Goal: Task Accomplishment & Management: Manage account settings

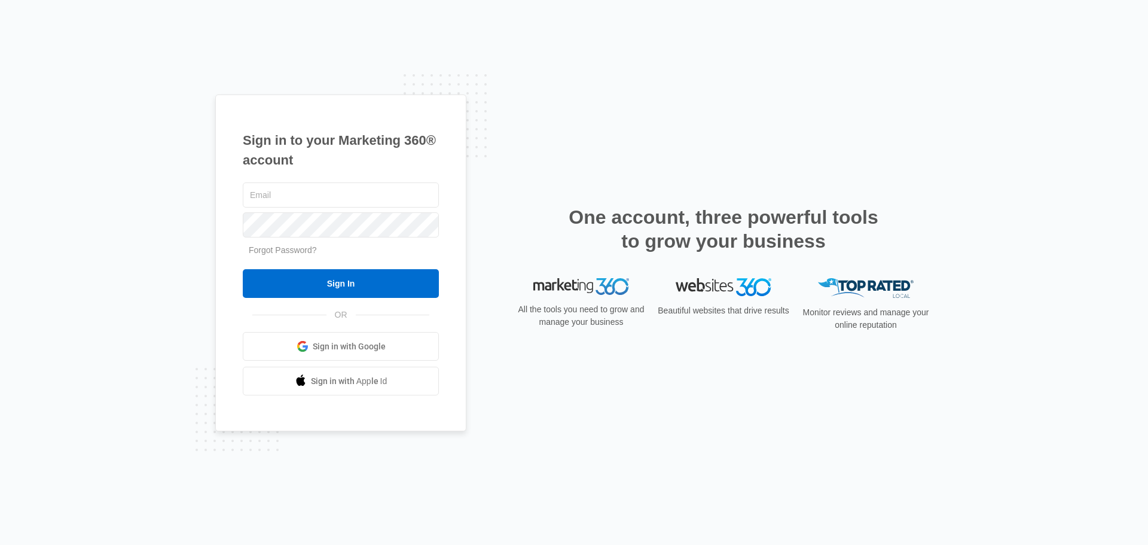
type input "[EMAIL_ADDRESS][DOMAIN_NAME]"
click at [286, 286] on input "Sign In" at bounding box center [341, 283] width 196 height 29
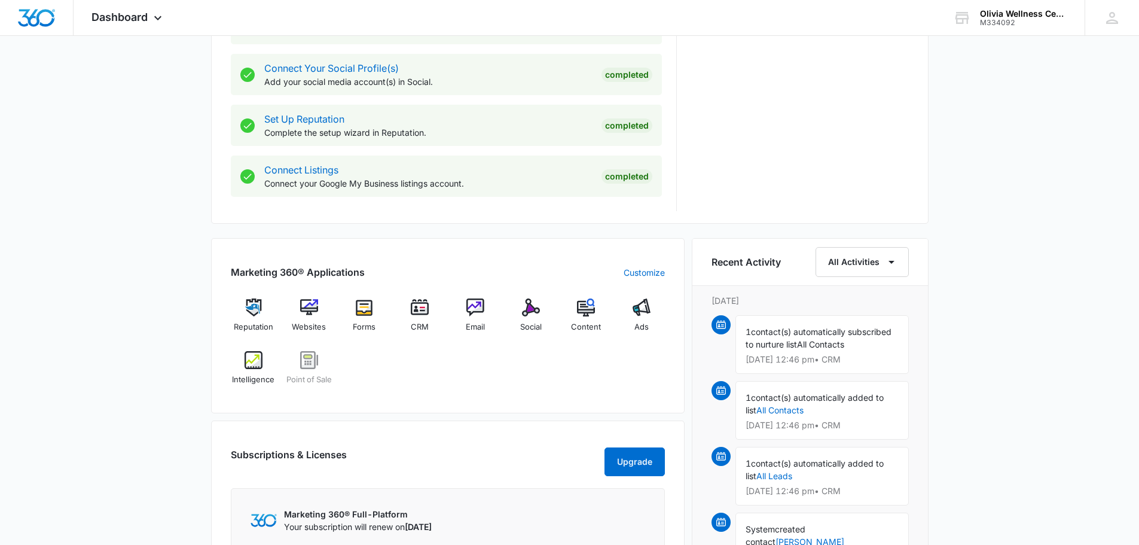
scroll to position [549, 0]
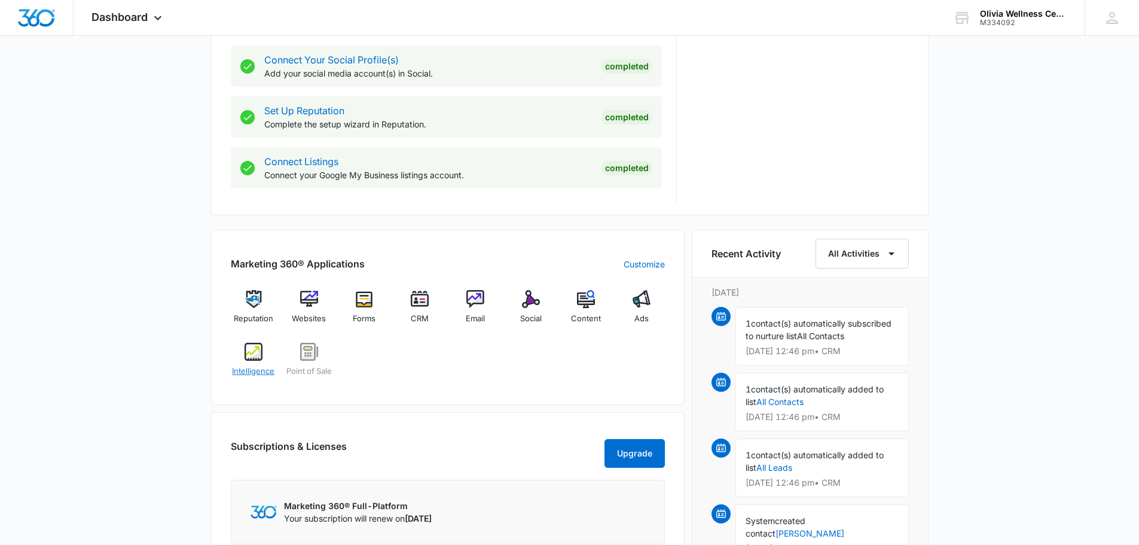
click at [255, 353] on img at bounding box center [254, 352] width 18 height 18
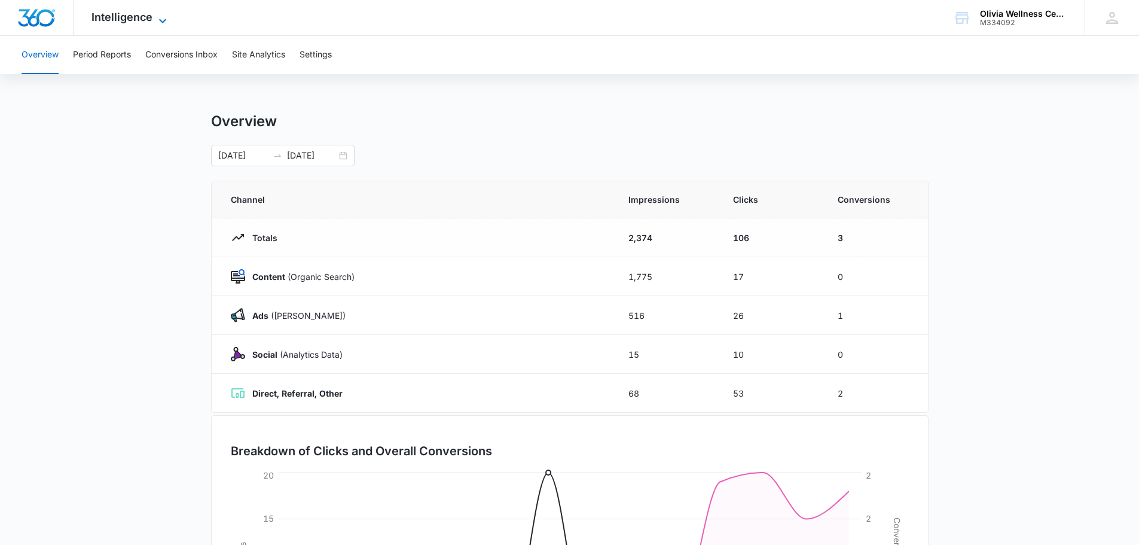
click at [127, 12] on span "Intelligence" at bounding box center [121, 17] width 61 height 13
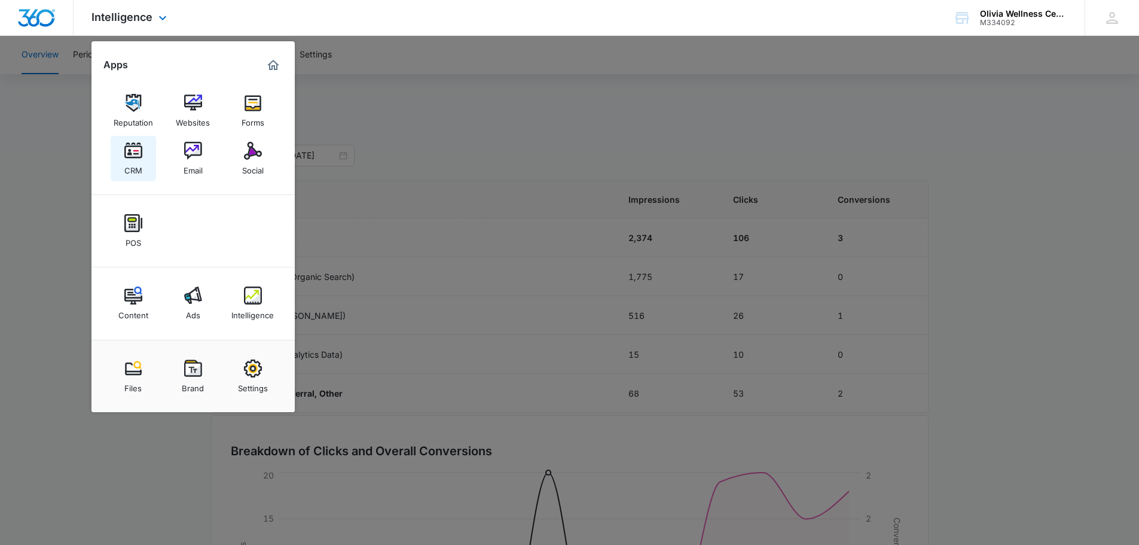
click at [131, 160] on div "CRM" at bounding box center [133, 168] width 18 height 16
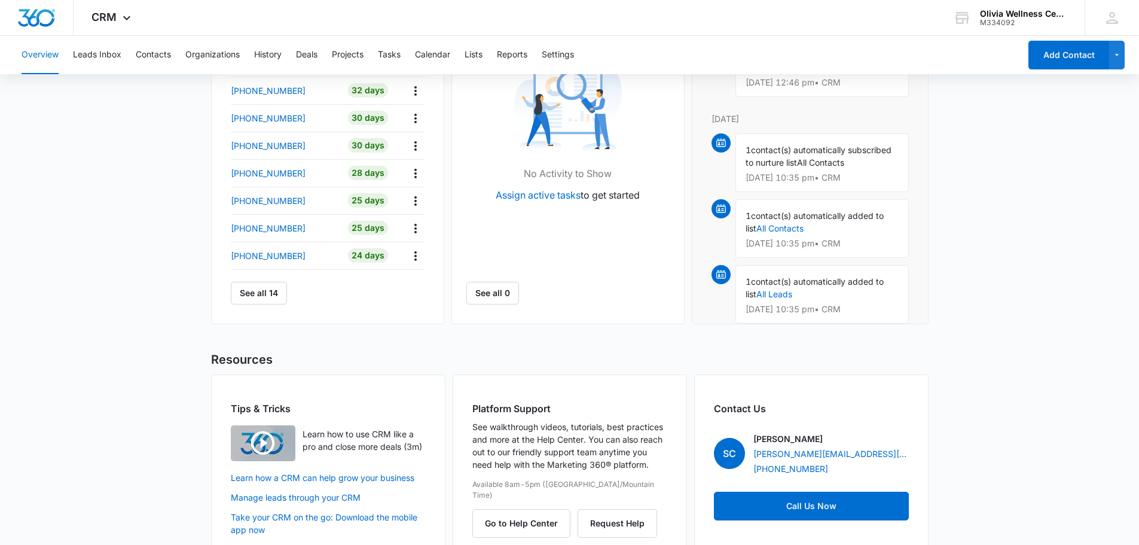
scroll to position [486, 0]
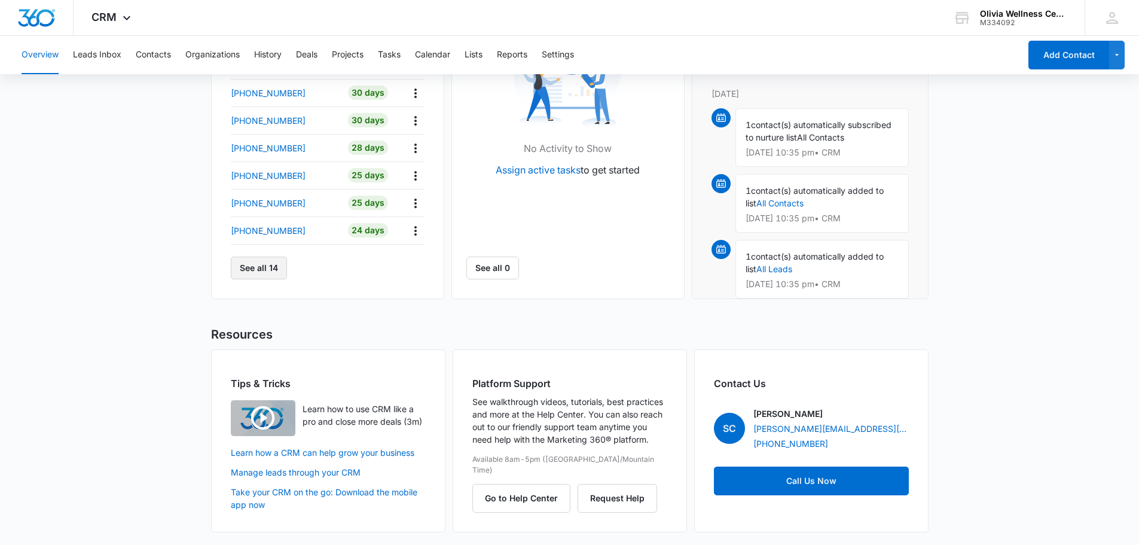
click at [243, 271] on button "See all 14" at bounding box center [259, 268] width 56 height 23
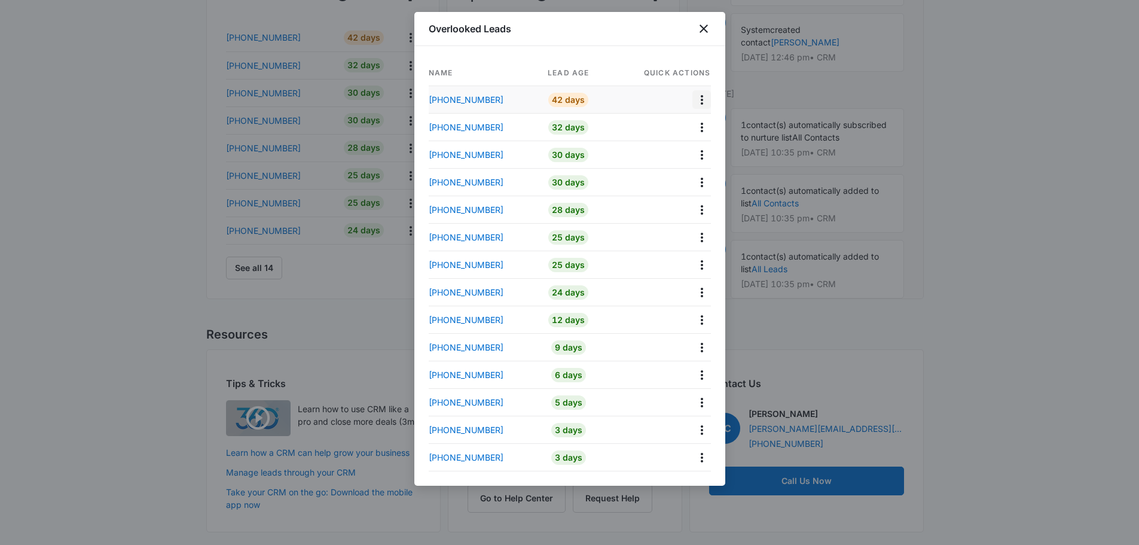
click at [700, 96] on icon "Actions" at bounding box center [702, 100] width 14 height 14
click at [478, 103] on p "[PHONE_NUMBER]" at bounding box center [466, 99] width 75 height 13
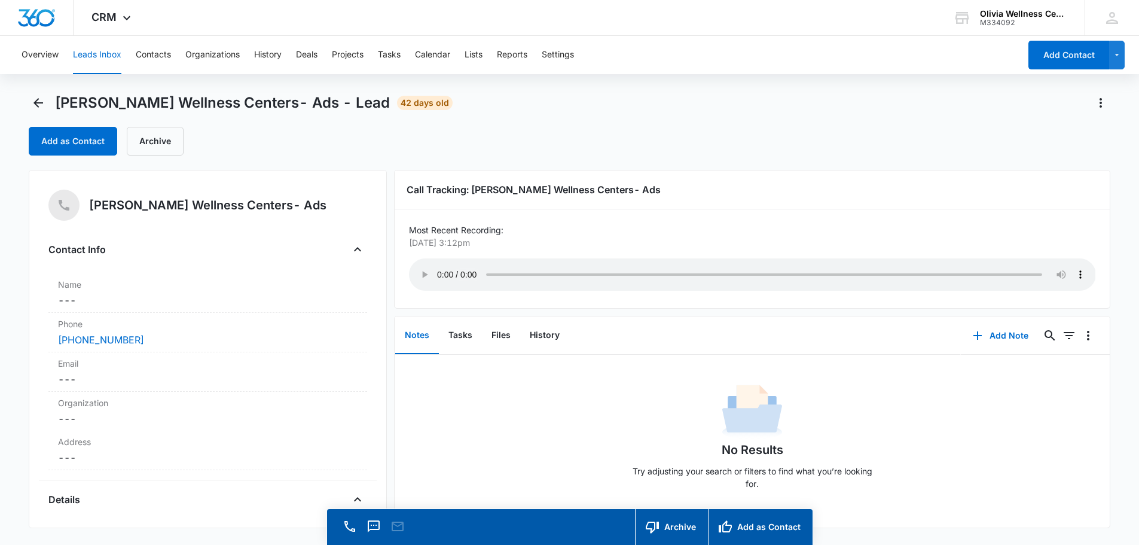
click at [103, 56] on button "Leads Inbox" at bounding box center [97, 55] width 48 height 38
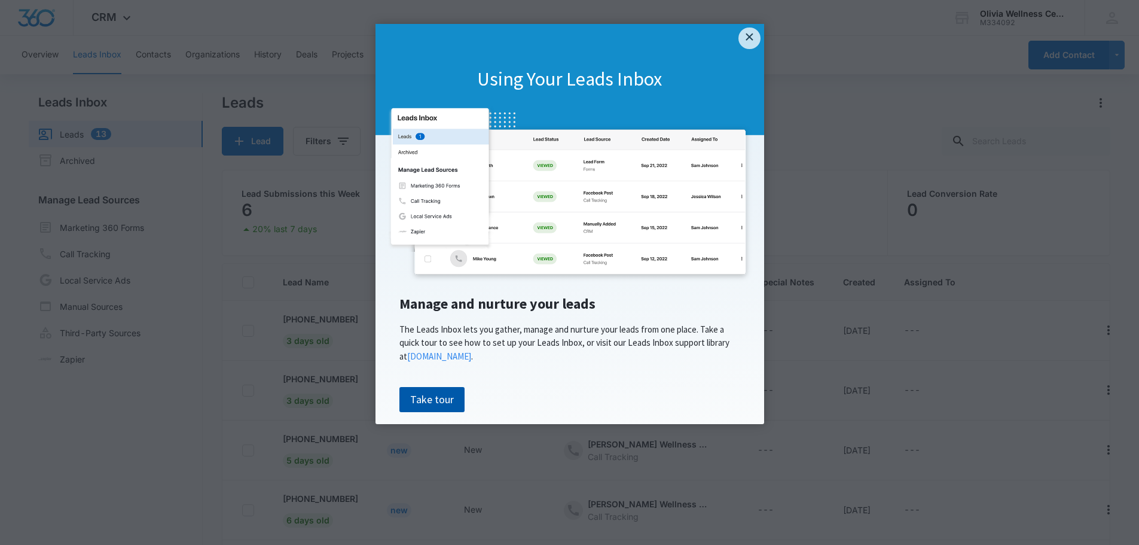
click at [422, 401] on link "Take tour" at bounding box center [431, 399] width 65 height 25
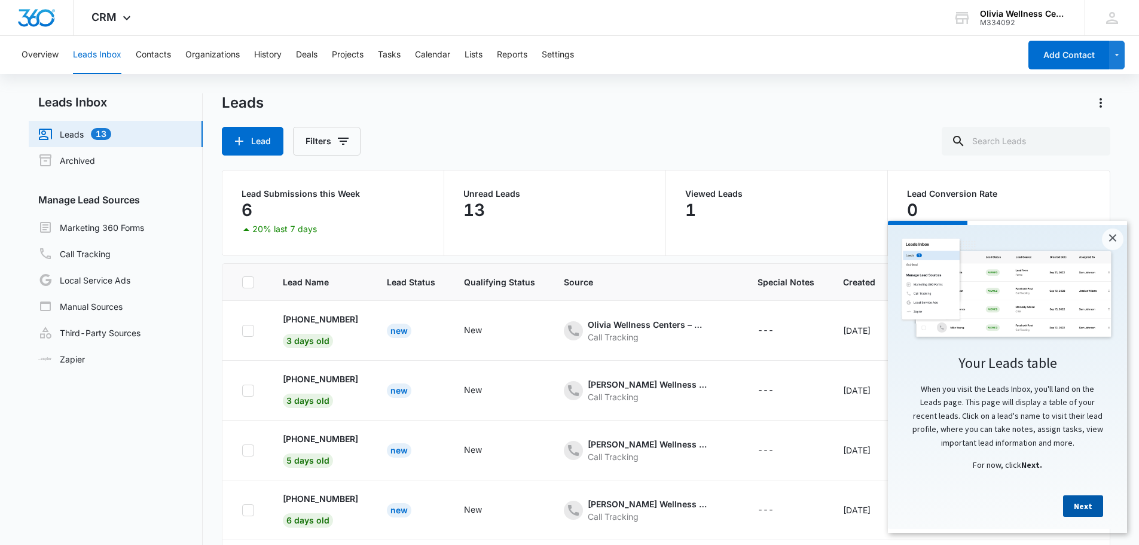
click at [1080, 510] on link "Next" at bounding box center [1083, 506] width 40 height 22
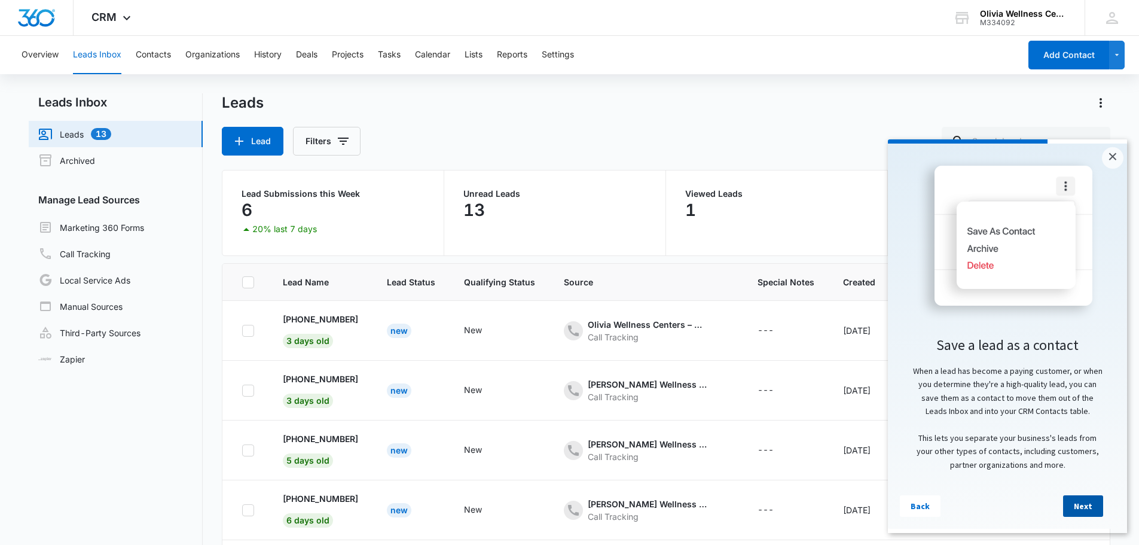
click at [1085, 509] on link "Next" at bounding box center [1083, 506] width 40 height 22
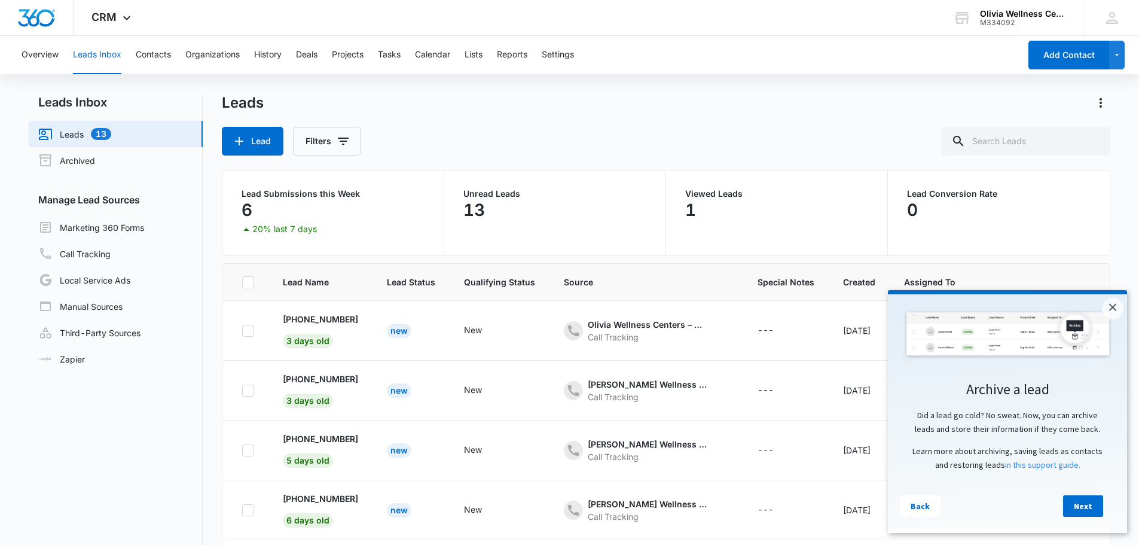
click at [1085, 509] on link "Next" at bounding box center [1083, 506] width 40 height 22
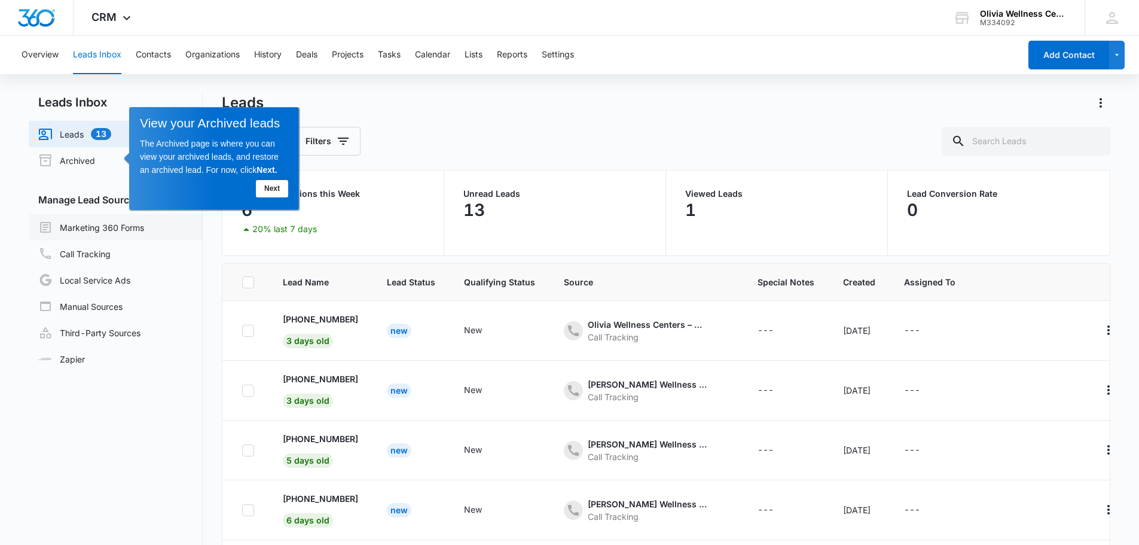
click at [116, 225] on link "Marketing 360 Forms" at bounding box center [91, 227] width 106 height 14
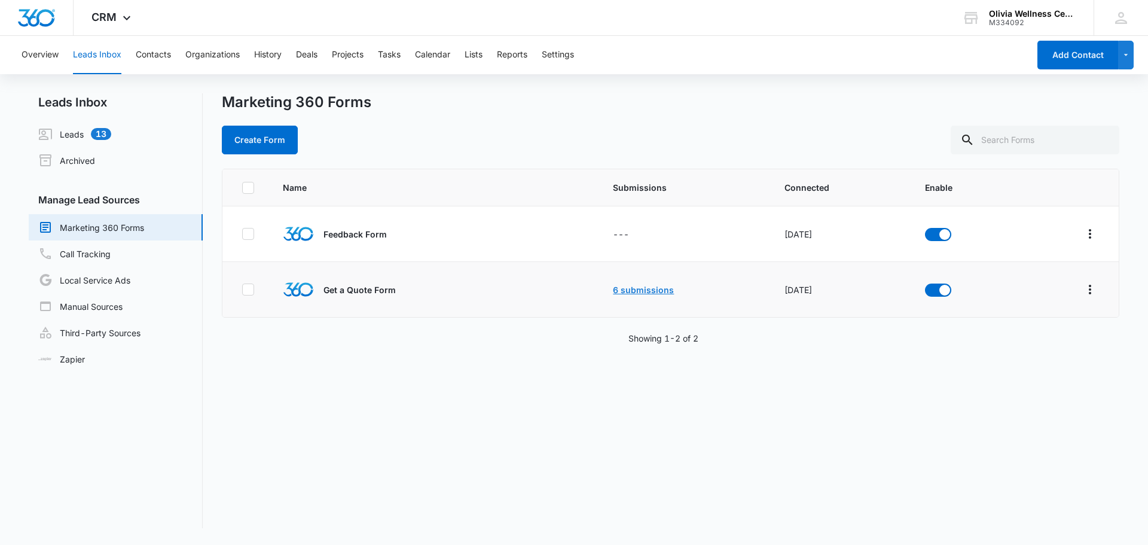
click at [631, 285] on link "6 submissions" at bounding box center [643, 290] width 61 height 10
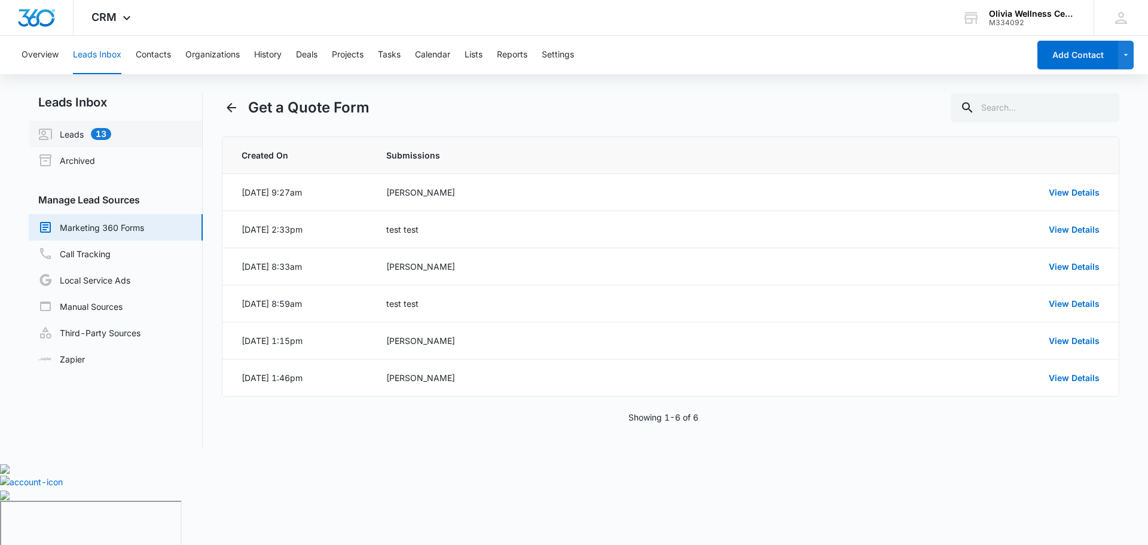
click at [67, 134] on link "Leads 13" at bounding box center [74, 134] width 73 height 14
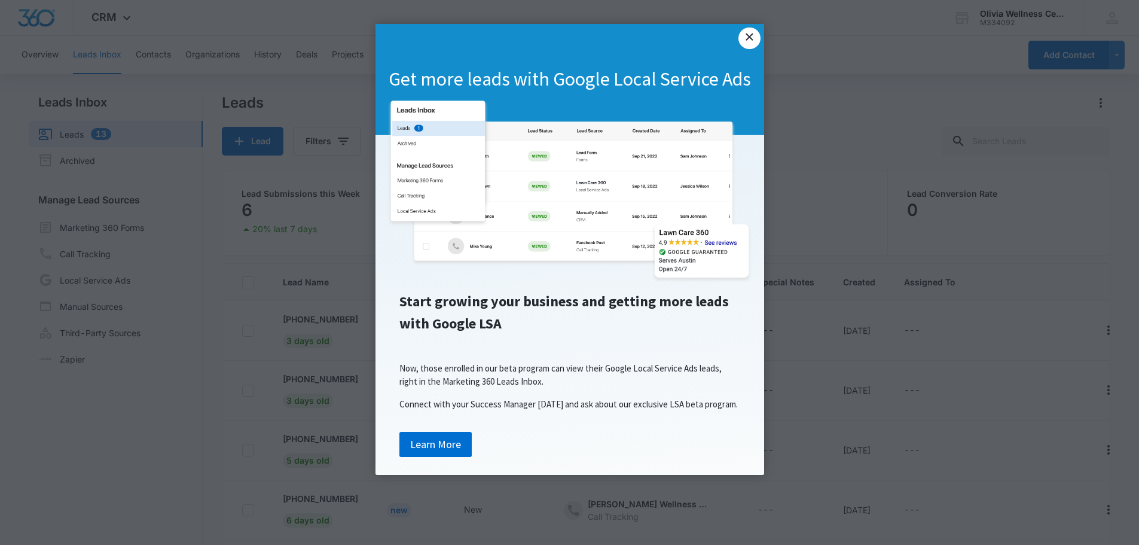
click at [753, 37] on link "×" at bounding box center [750, 39] width 22 height 22
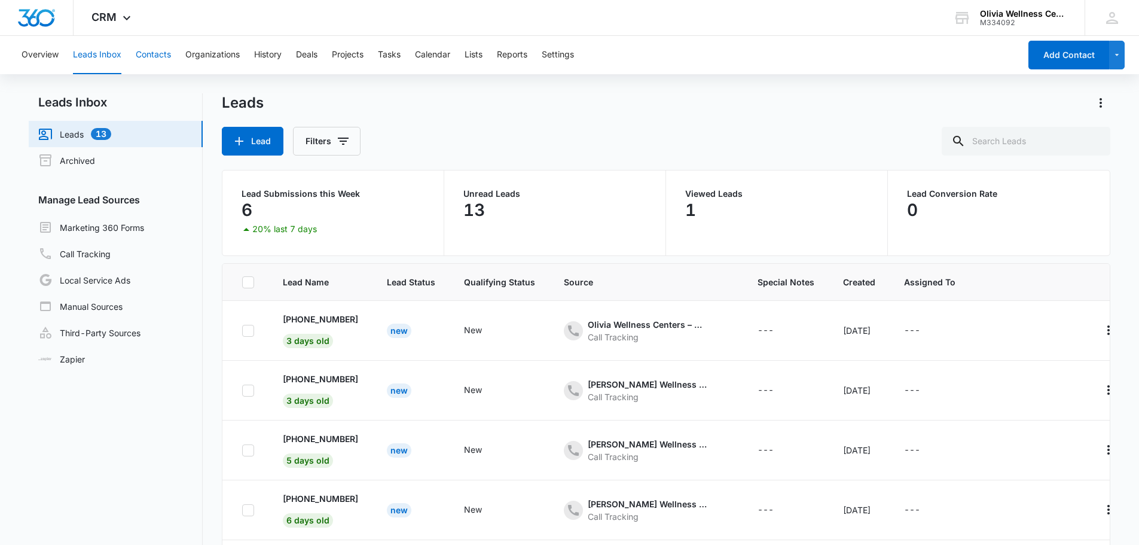
click at [152, 54] on button "Contacts" at bounding box center [153, 55] width 35 height 38
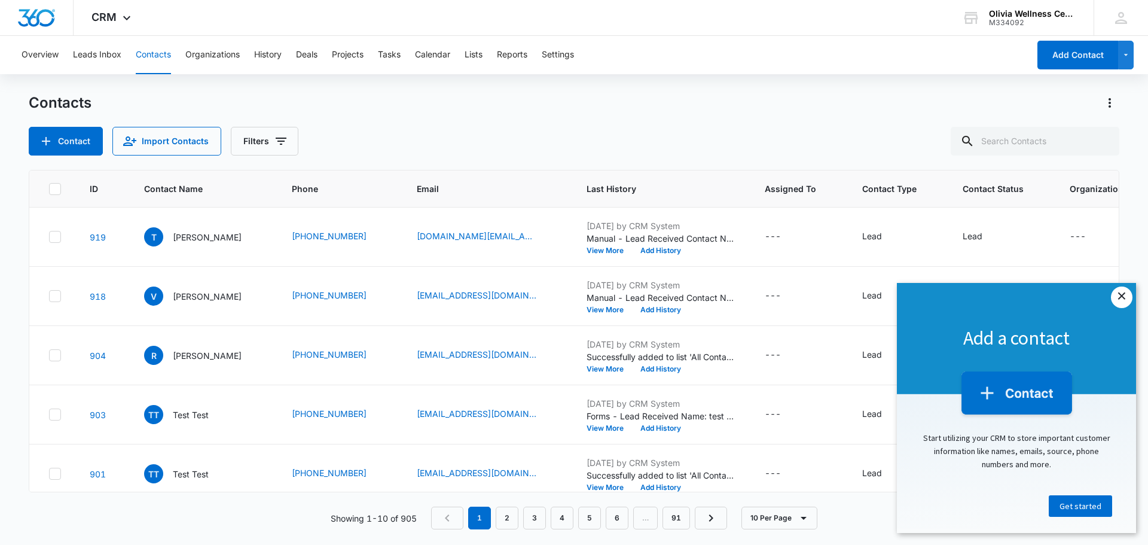
click at [1120, 304] on link "×" at bounding box center [1122, 297] width 22 height 22
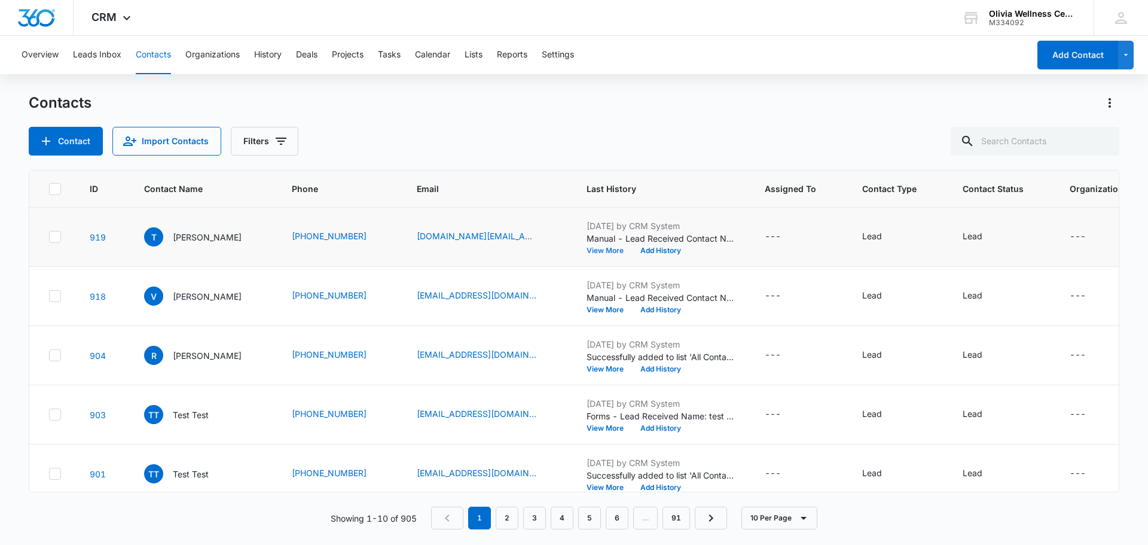
click at [587, 250] on button "View More" at bounding box center [609, 250] width 45 height 7
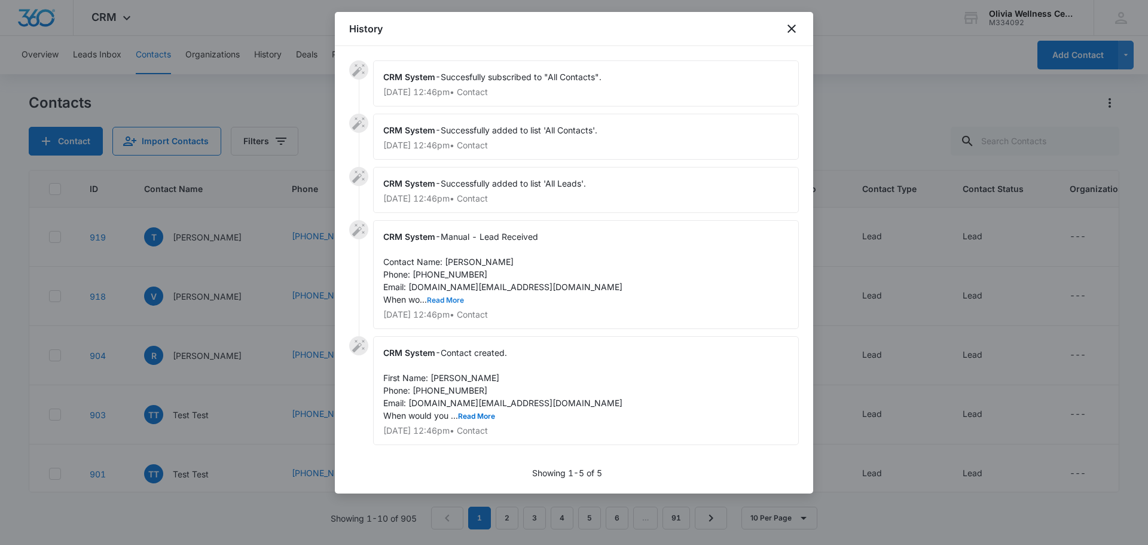
click at [440, 298] on button "Read More" at bounding box center [445, 300] width 37 height 7
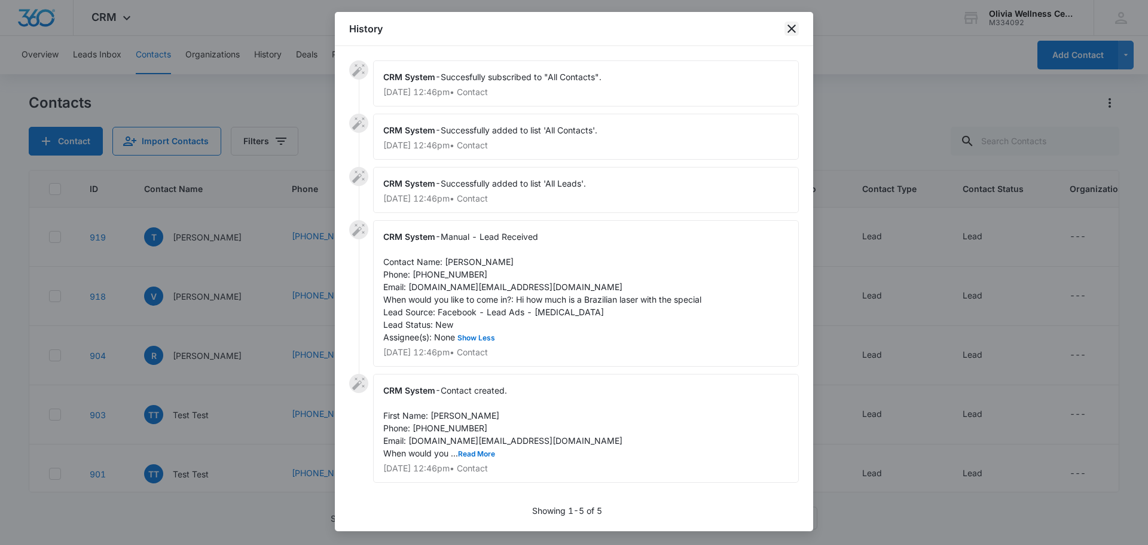
click at [796, 28] on icon "close" at bounding box center [792, 29] width 14 height 14
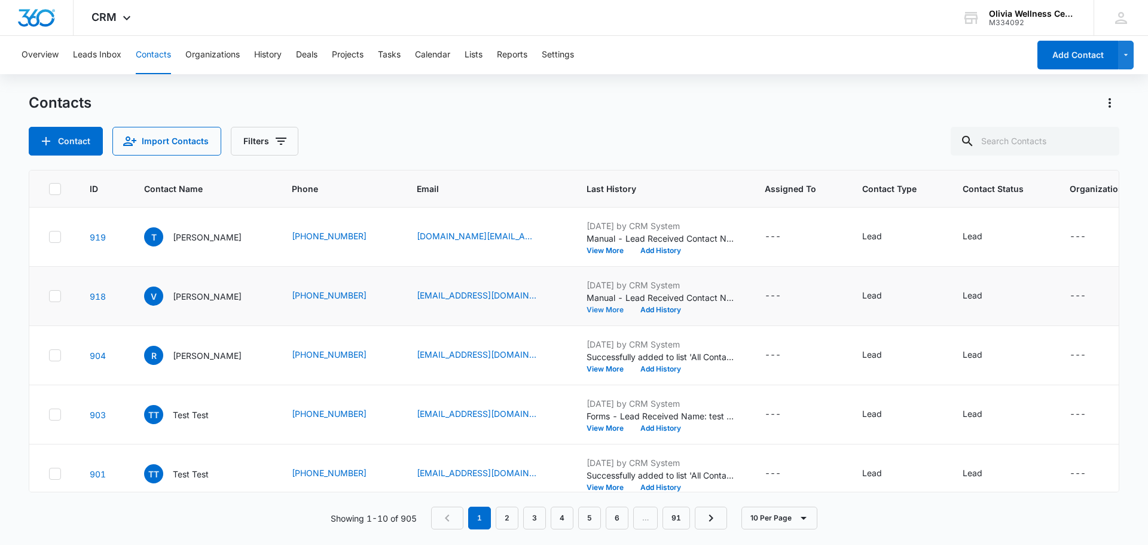
click at [591, 310] on button "View More" at bounding box center [609, 309] width 45 height 7
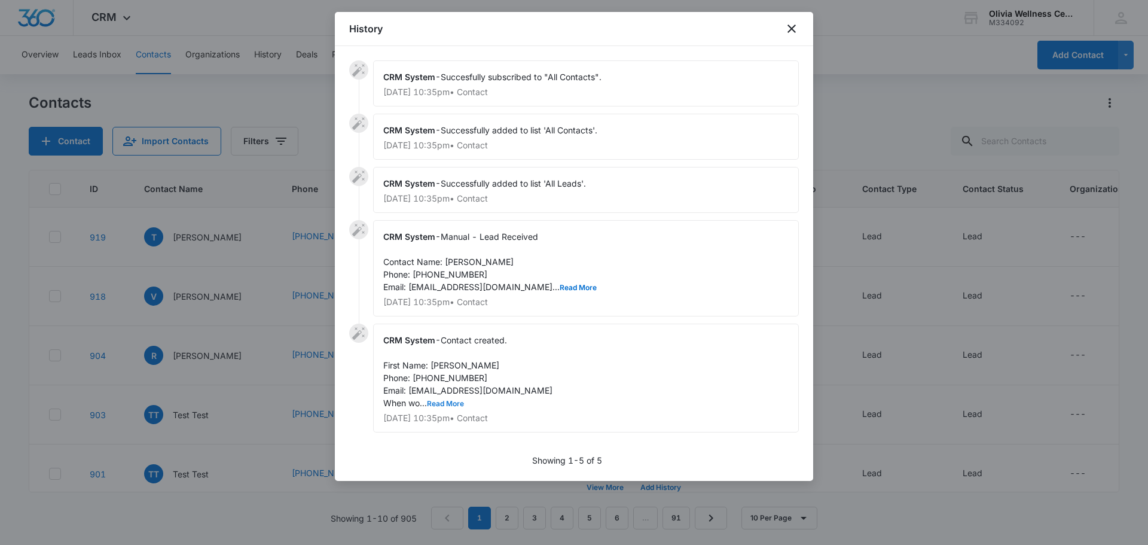
click at [449, 400] on button "Read More" at bounding box center [445, 403] width 37 height 7
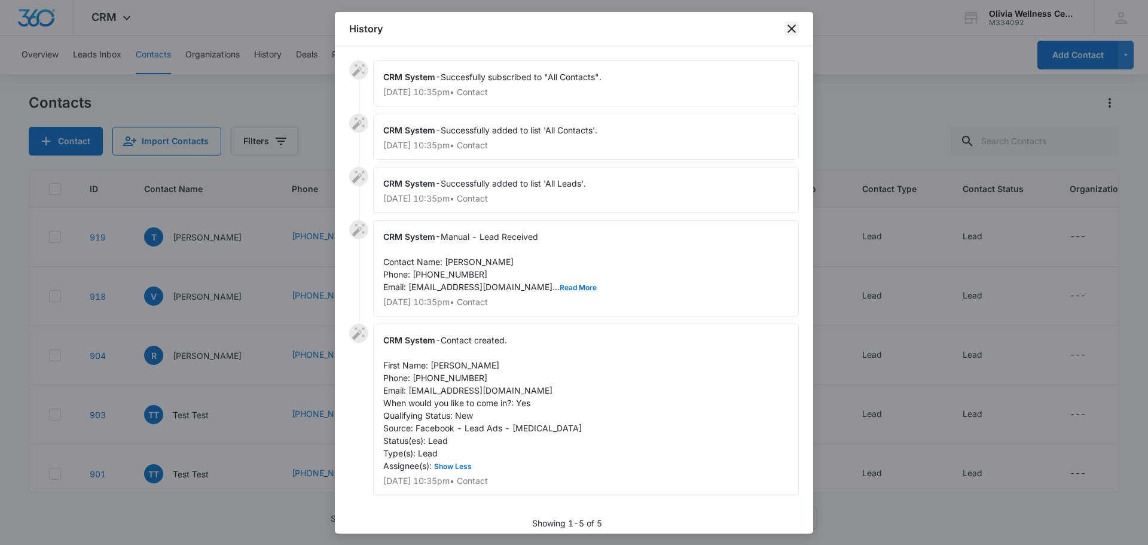
click at [788, 29] on icon "close" at bounding box center [792, 29] width 14 height 14
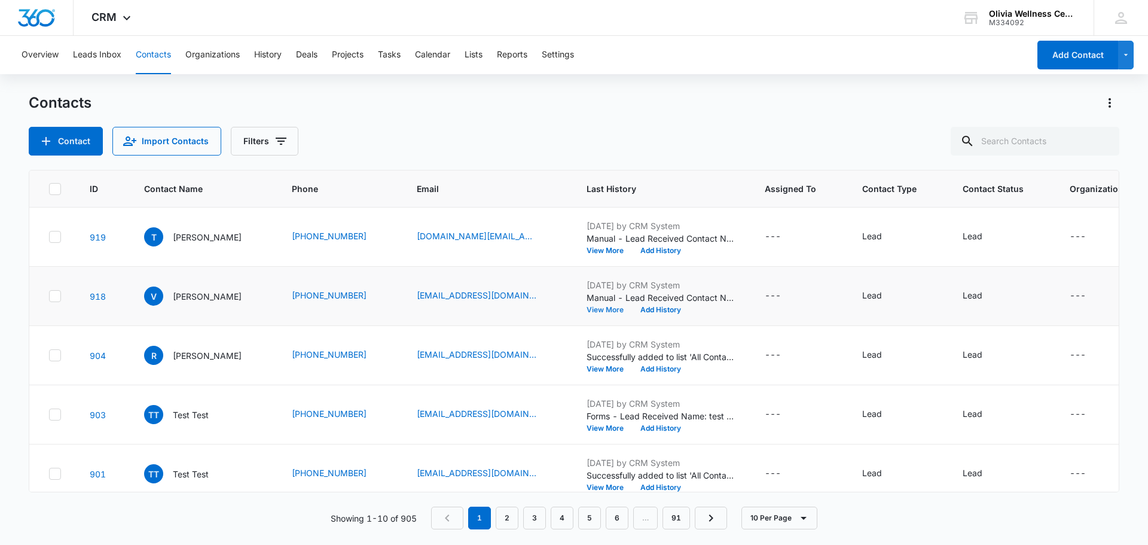
click at [593, 310] on button "View More" at bounding box center [609, 309] width 45 height 7
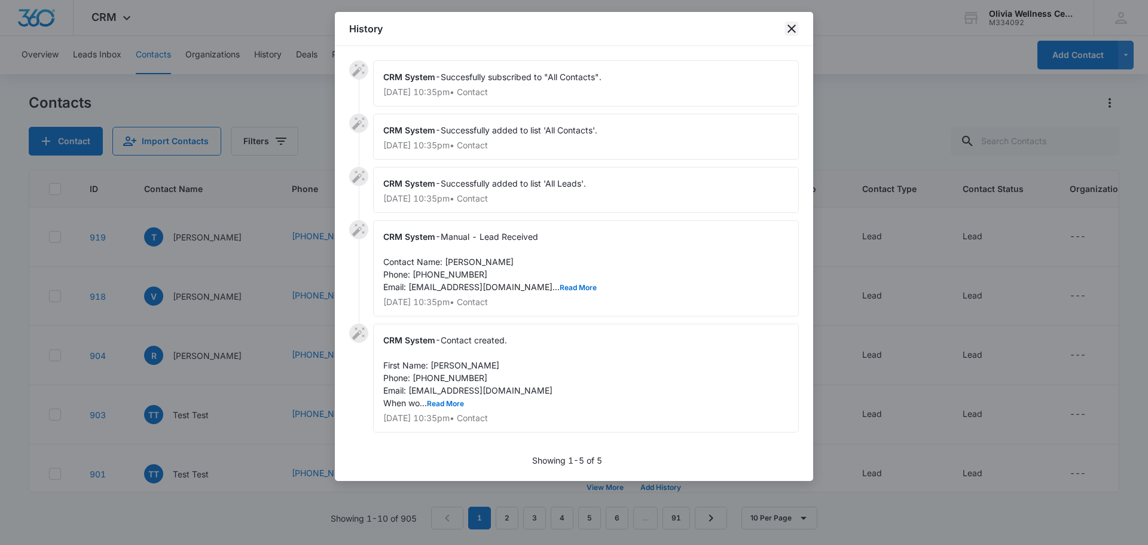
click at [792, 28] on icon "close" at bounding box center [792, 29] width 14 height 14
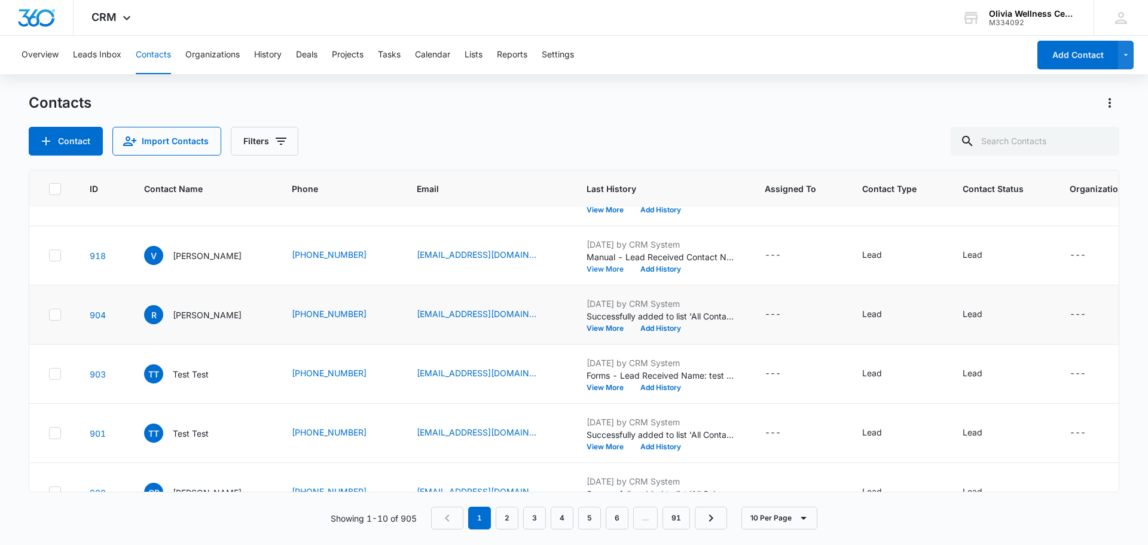
scroll to position [44, 0]
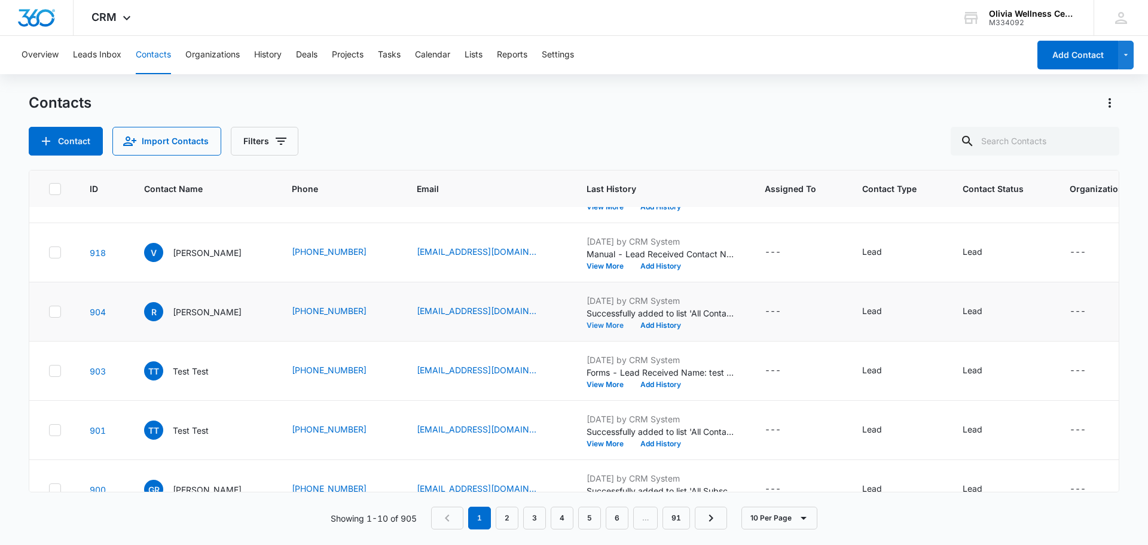
click at [587, 324] on button "View More" at bounding box center [609, 325] width 45 height 7
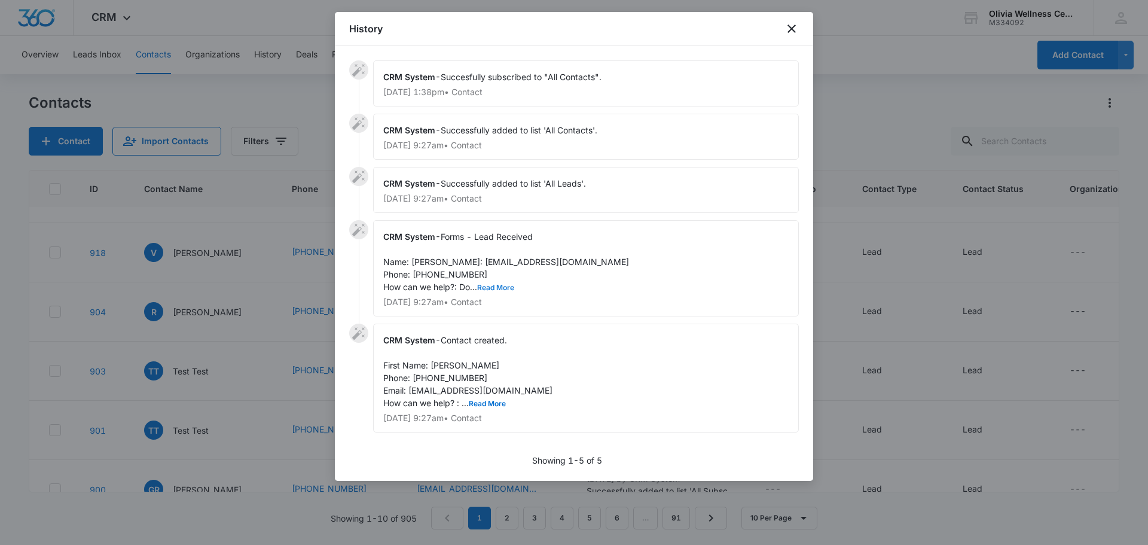
click at [496, 291] on button "Read More" at bounding box center [495, 287] width 37 height 7
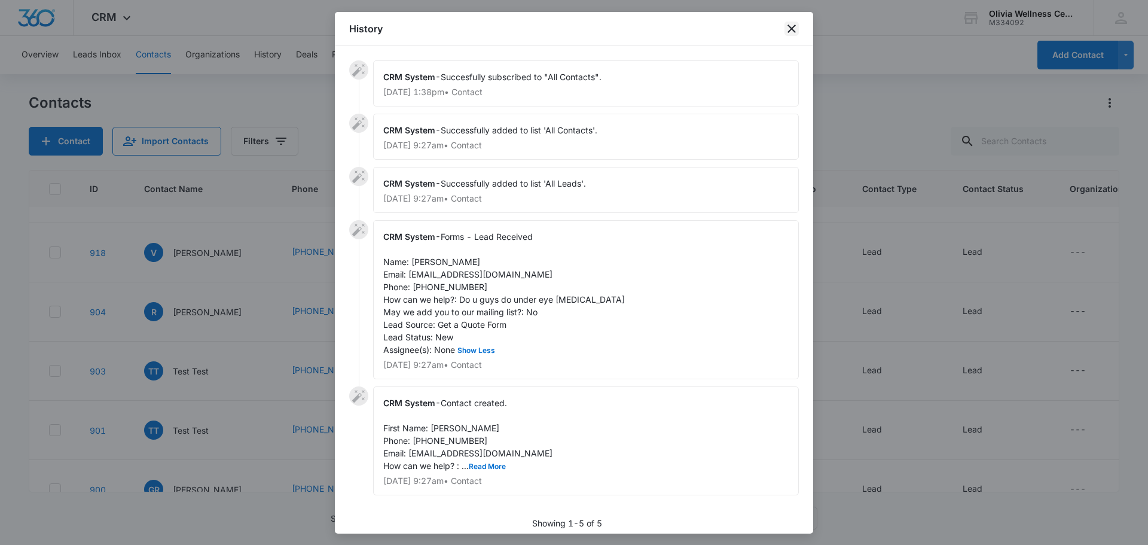
click at [789, 30] on icon "close" at bounding box center [792, 29] width 14 height 14
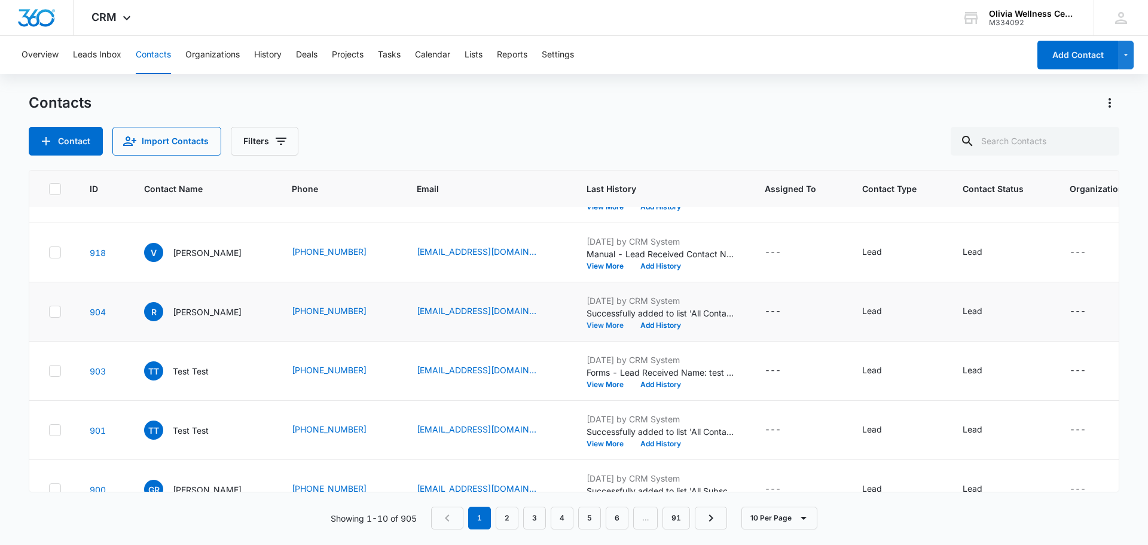
scroll to position [0, 0]
